Goal: Task Accomplishment & Management: Use online tool/utility

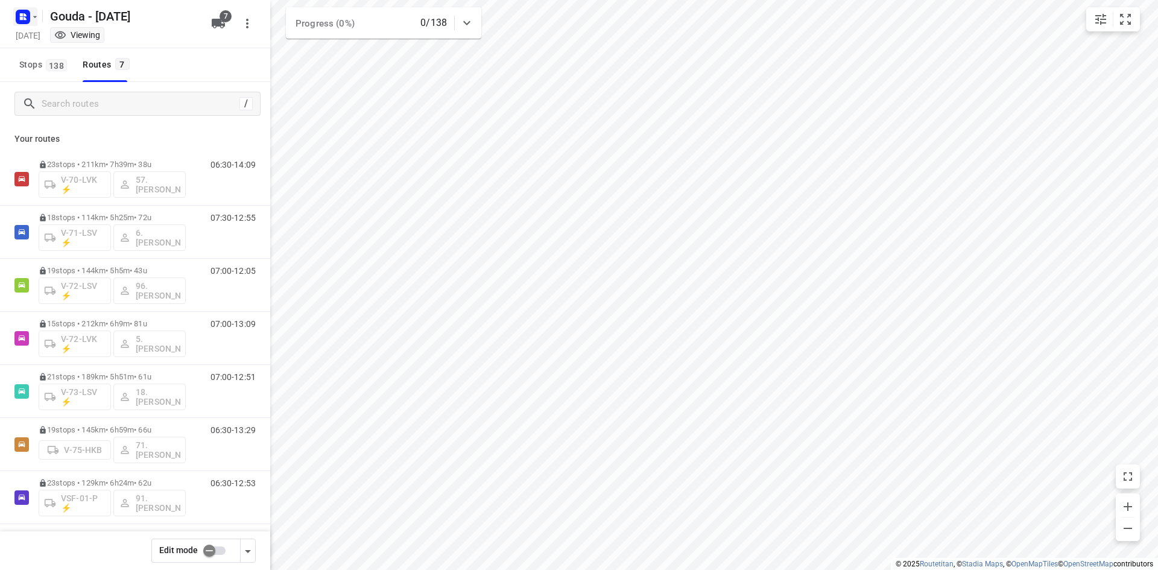
drag, startPoint x: 0, startPoint y: 0, endPoint x: 27, endPoint y: 21, distance: 33.5
click at [27, 21] on rect "button" at bounding box center [23, 17] width 14 height 14
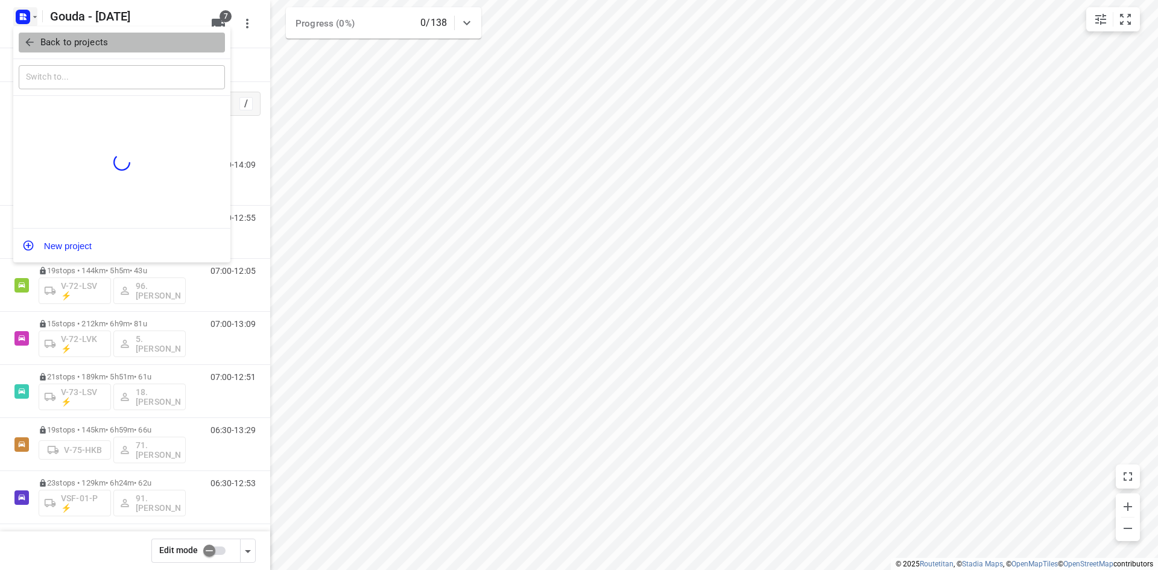
click at [51, 34] on button "Back to projects" at bounding box center [122, 43] width 206 height 20
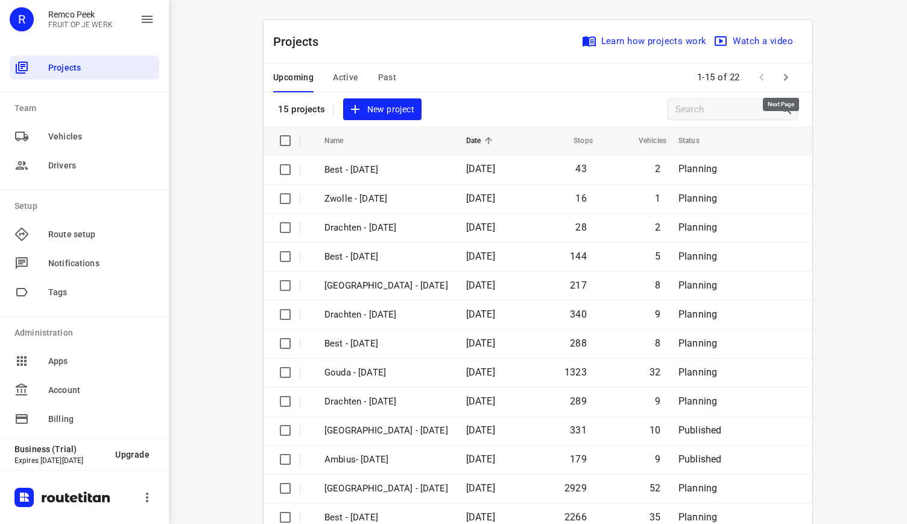
click at [779, 80] on icon "button" at bounding box center [786, 77] width 14 height 14
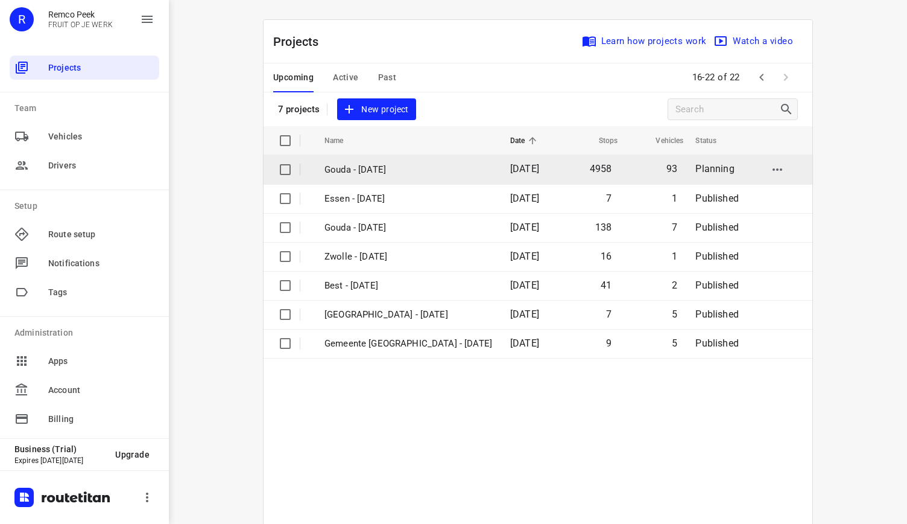
click at [381, 161] on td "Gouda - Monday" at bounding box center [406, 169] width 188 height 29
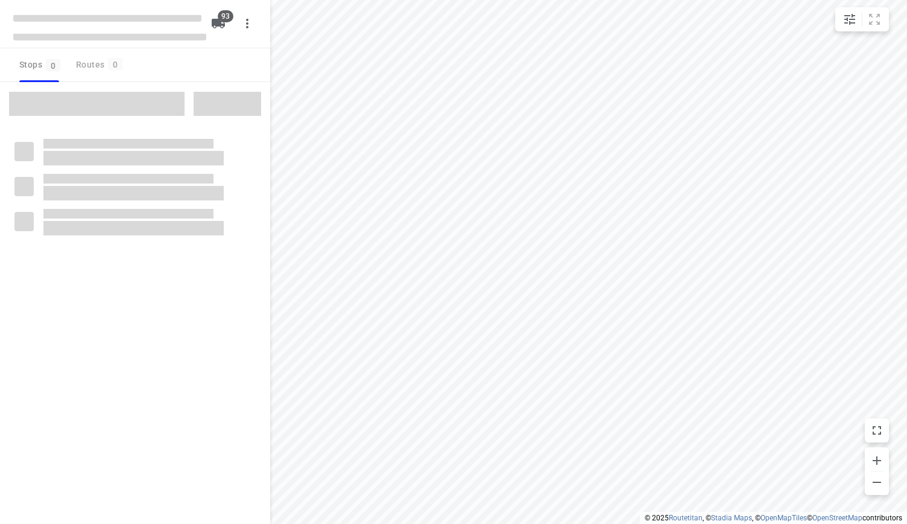
type input "distance"
